Goal: Use online tool/utility: Utilize a website feature to perform a specific function

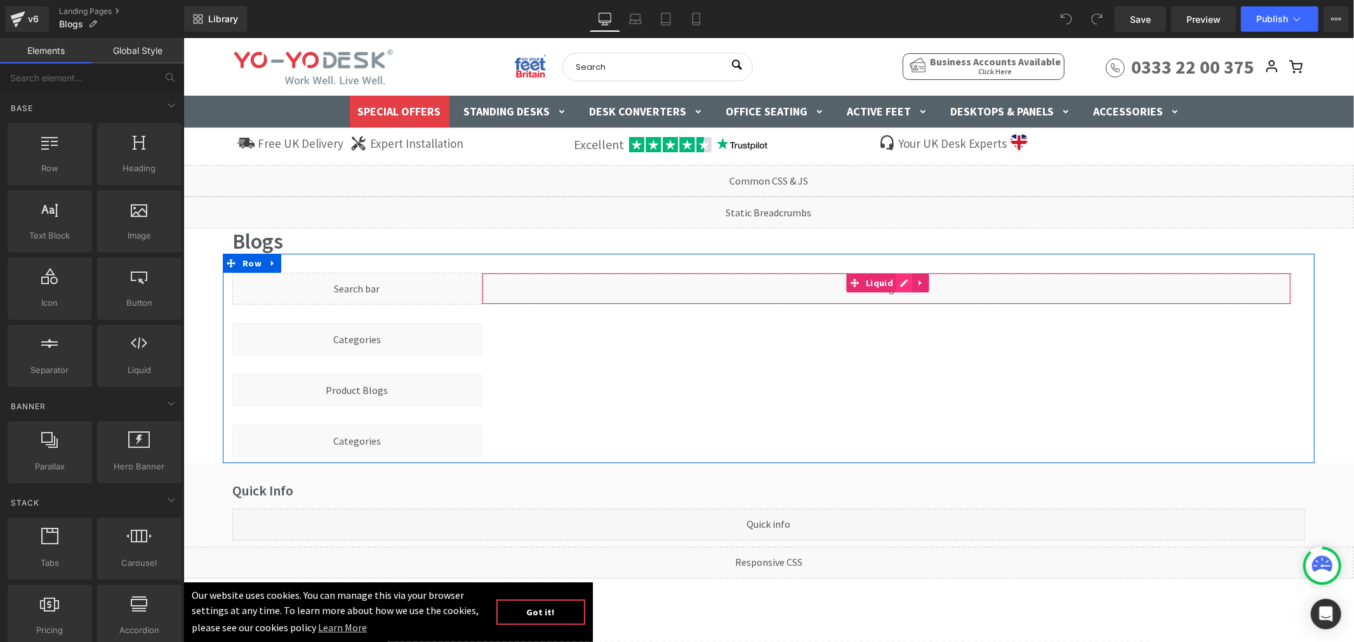
click at [893, 285] on div "Liquid" at bounding box center [885, 288] width 809 height 32
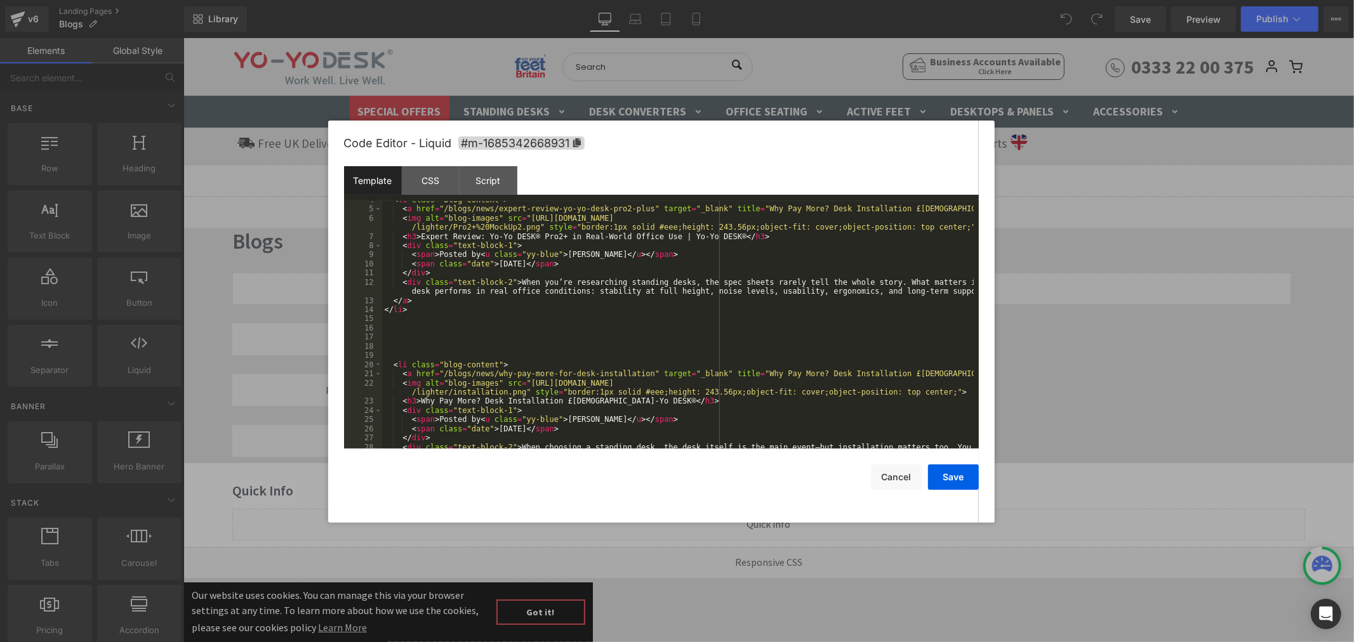
scroll to position [84, 0]
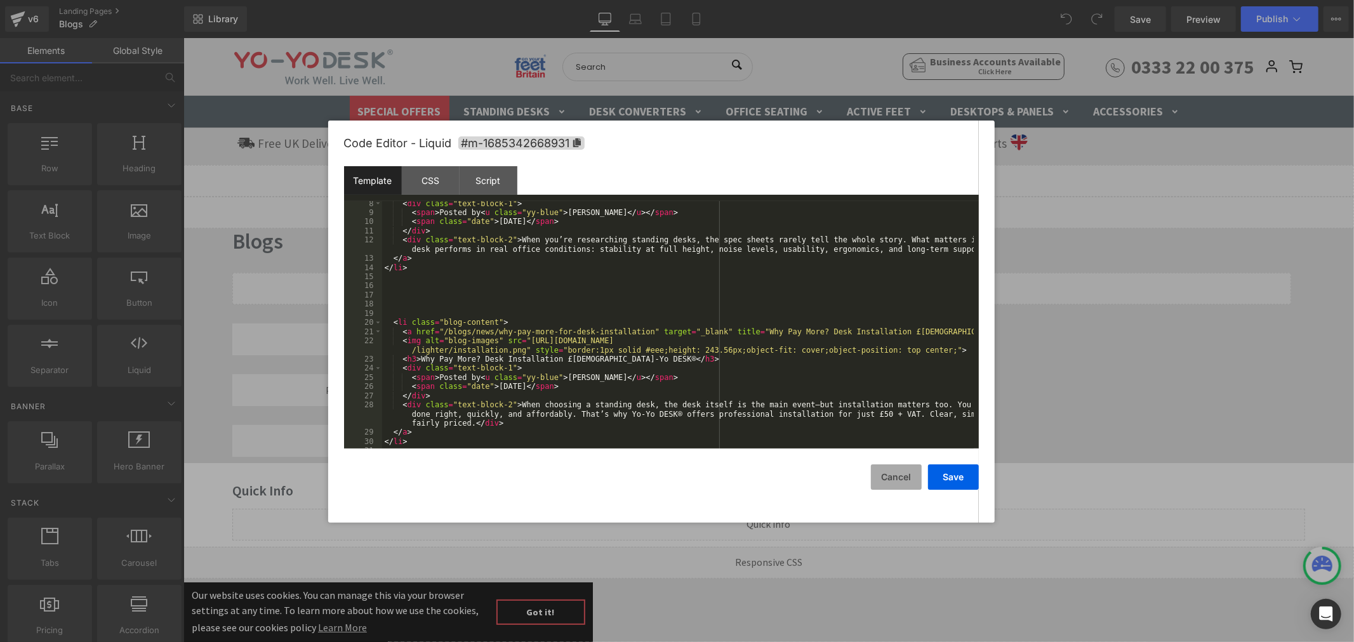
click at [895, 479] on button "Cancel" at bounding box center [896, 477] width 51 height 25
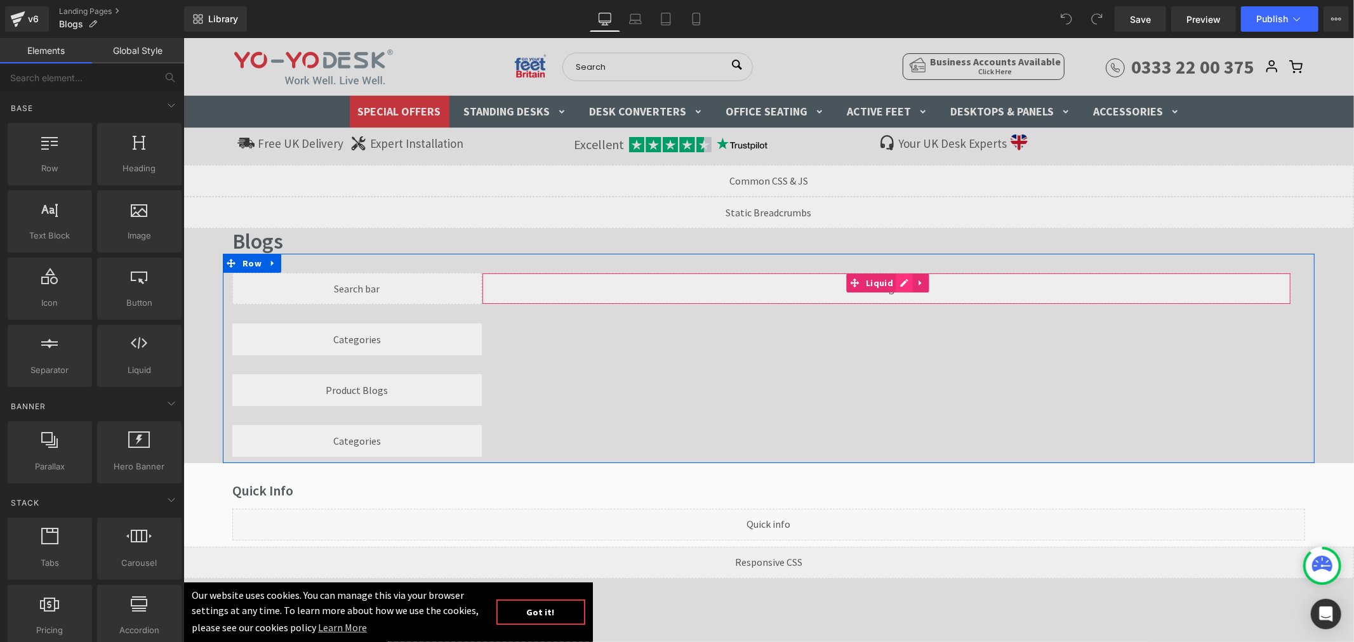
click at [897, 284] on div "Liquid" at bounding box center [885, 288] width 809 height 32
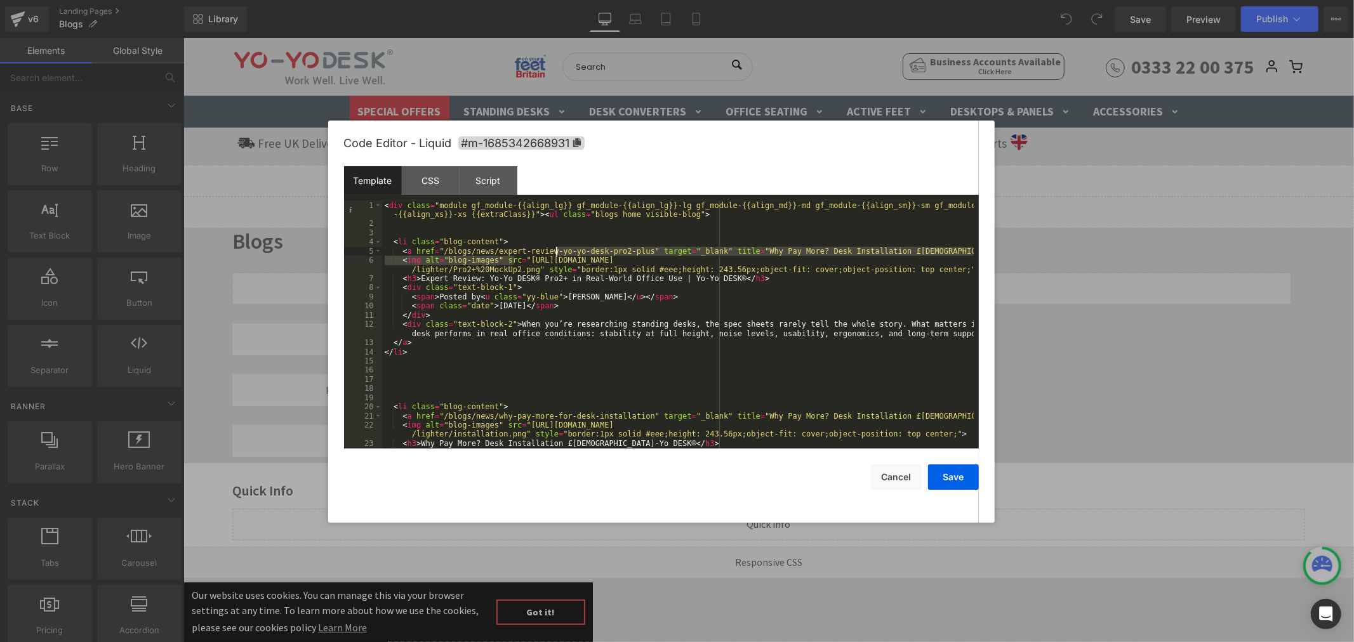
drag, startPoint x: 516, startPoint y: 261, endPoint x: 557, endPoint y: 256, distance: 41.6
click at [557, 256] on div "< div class = "module gf_module-{{align_lg}} gf_module-{{align_lg}}-lg gf_modul…" at bounding box center [677, 338] width 591 height 275
click at [550, 270] on div "< div class = "module gf_module-{{align_lg}} gf_module-{{align_lg}}-lg gf_modul…" at bounding box center [677, 338] width 591 height 275
drag, startPoint x: 517, startPoint y: 260, endPoint x: 527, endPoint y: 267, distance: 12.5
click at [527, 267] on div "< div class = "module gf_module-{{align_lg}} gf_module-{{align_lg}}-lg gf_modul…" at bounding box center [677, 338] width 591 height 275
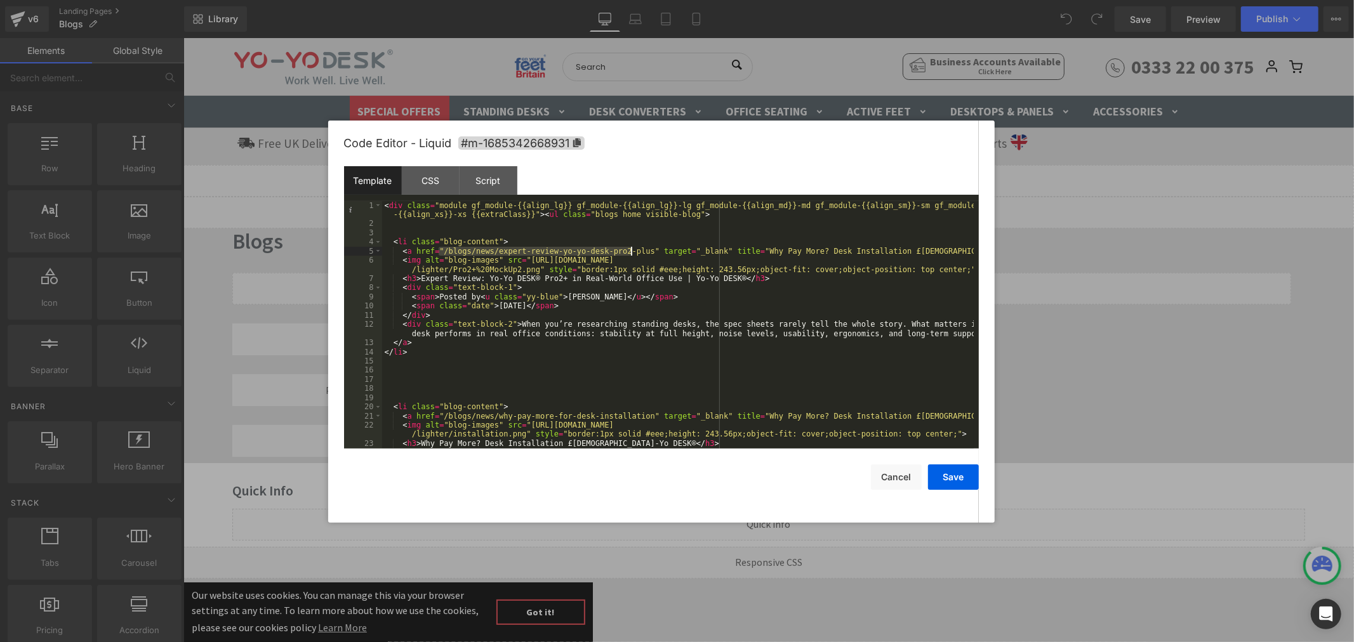
drag, startPoint x: 438, startPoint y: 248, endPoint x: 631, endPoint y: 252, distance: 193.6
click at [631, 252] on div "< div class = "module gf_module-{{align_lg}} gf_module-{{align_lg}}-lg gf_modul…" at bounding box center [677, 338] width 591 height 275
drag, startPoint x: 417, startPoint y: 276, endPoint x: 715, endPoint y: 277, distance: 297.6
click at [715, 277] on div "< div class = "module gf_module-{{align_lg}} gf_module-{{align_lg}}-lg gf_modul…" at bounding box center [677, 338] width 591 height 275
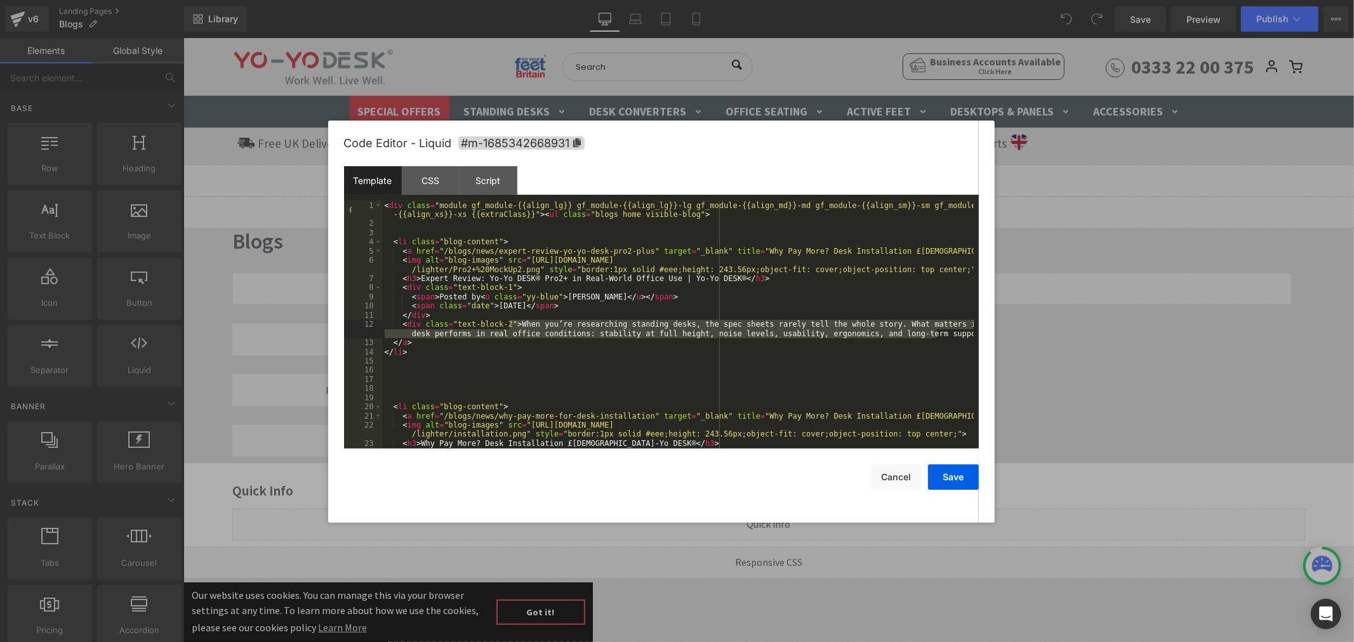
drag, startPoint x: 510, startPoint y: 322, endPoint x: 935, endPoint y: 338, distance: 425.5
click at [935, 338] on div "< div class = "module gf_module-{{align_lg}} gf_module-{{align_lg}}-lg gf_modul…" at bounding box center [677, 338] width 591 height 275
